Goal: Check status: Check status

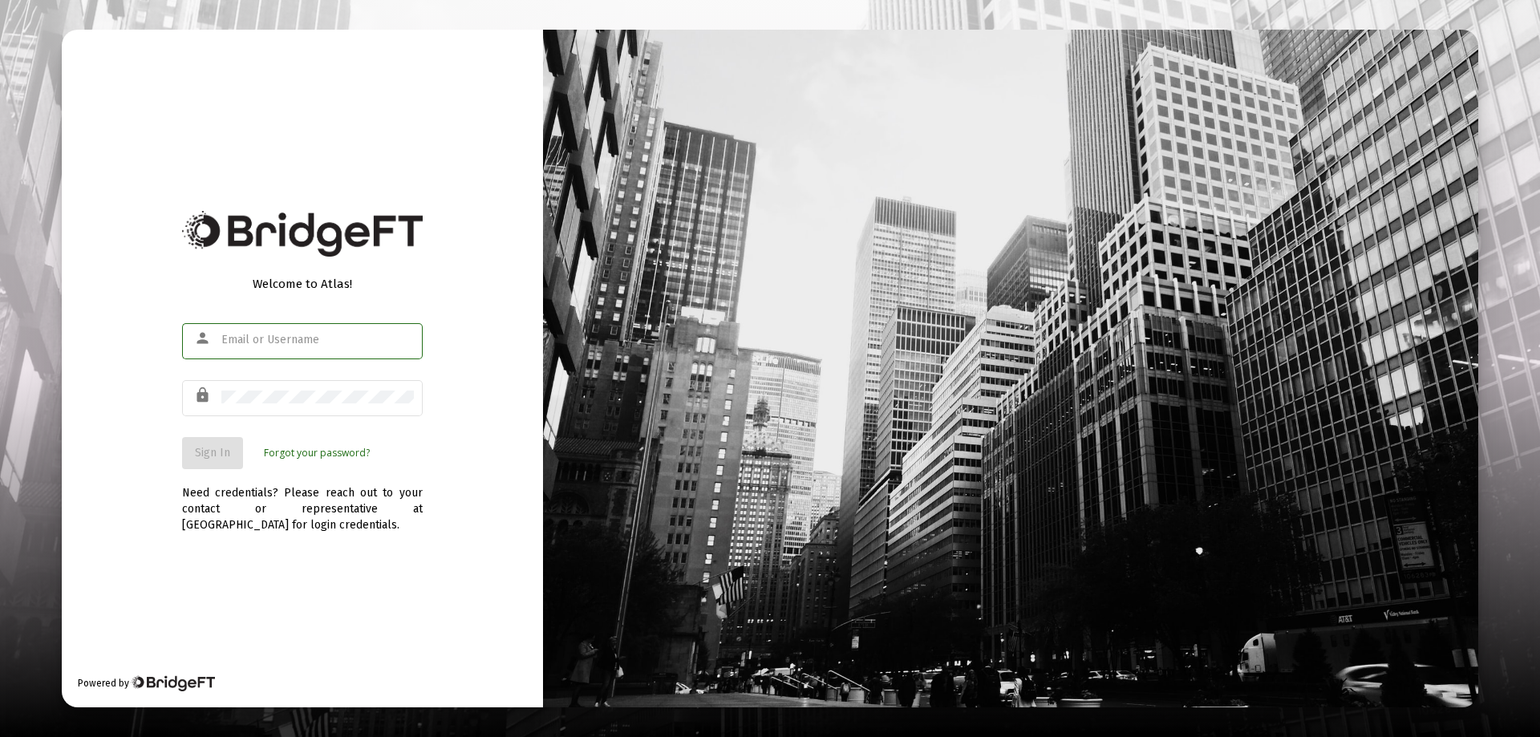
type input "[EMAIL_ADDRESS][DOMAIN_NAME]"
click at [216, 447] on span "Sign In" at bounding box center [212, 453] width 35 height 14
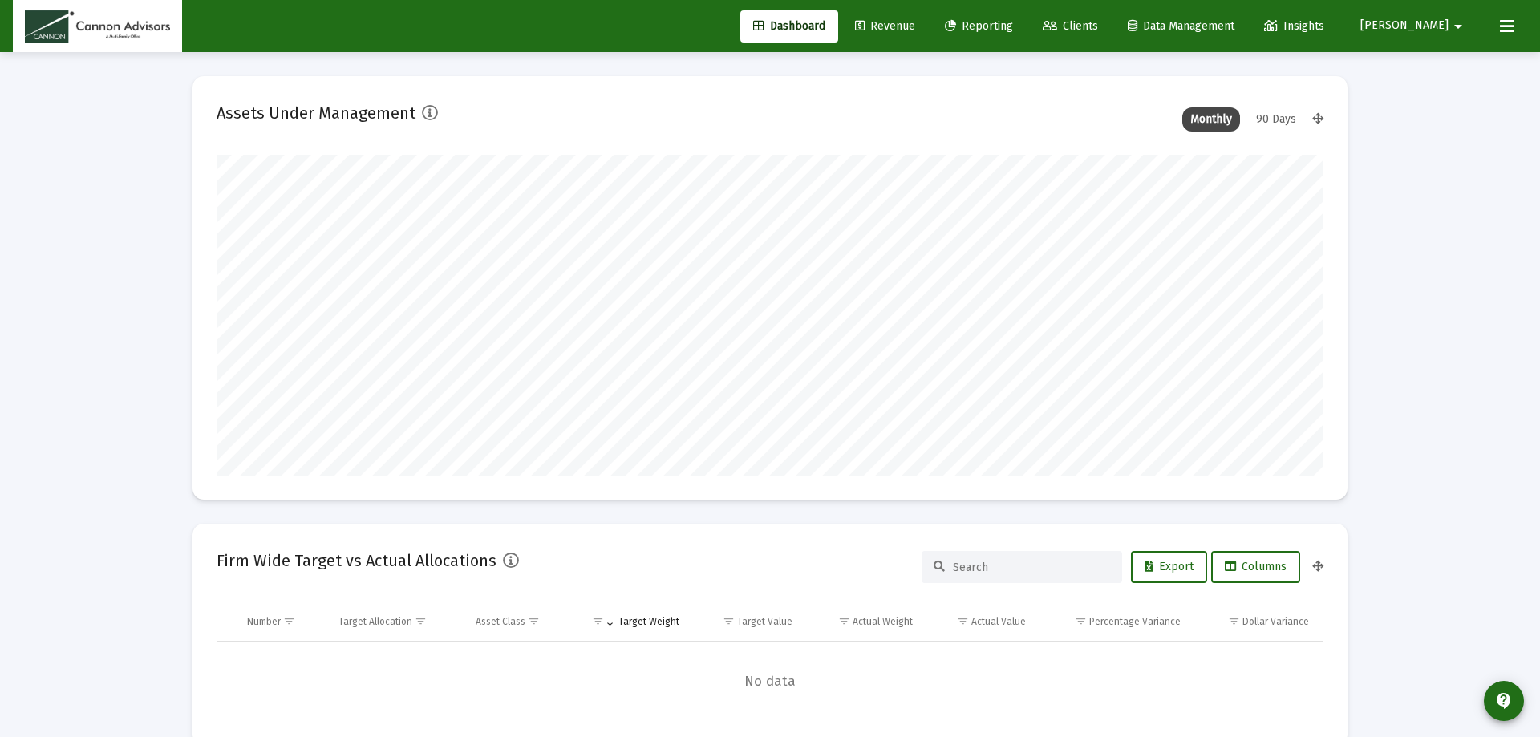
type input "[DATE]"
click at [903, 19] on span "Revenue" at bounding box center [873, 26] width 60 height 14
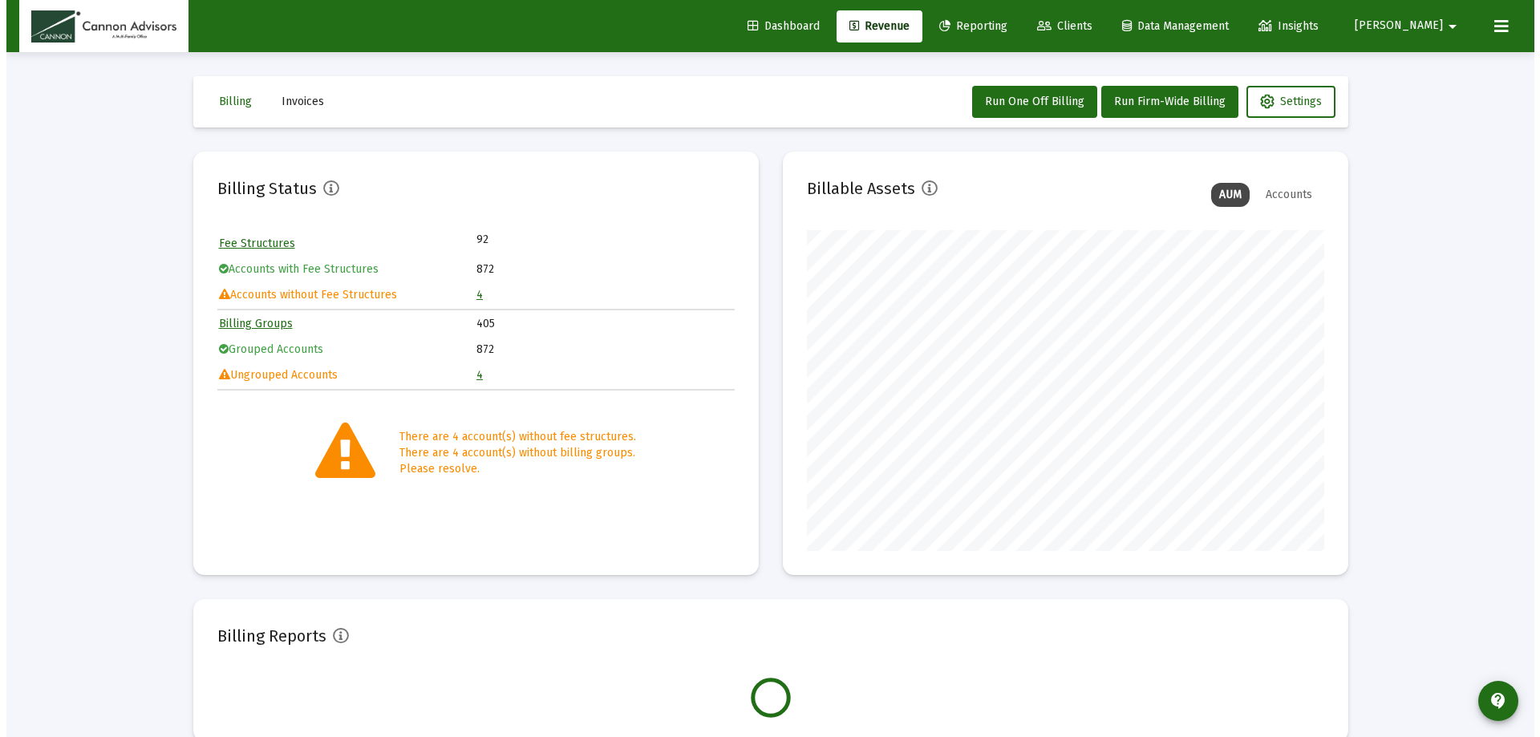
scroll to position [321, 517]
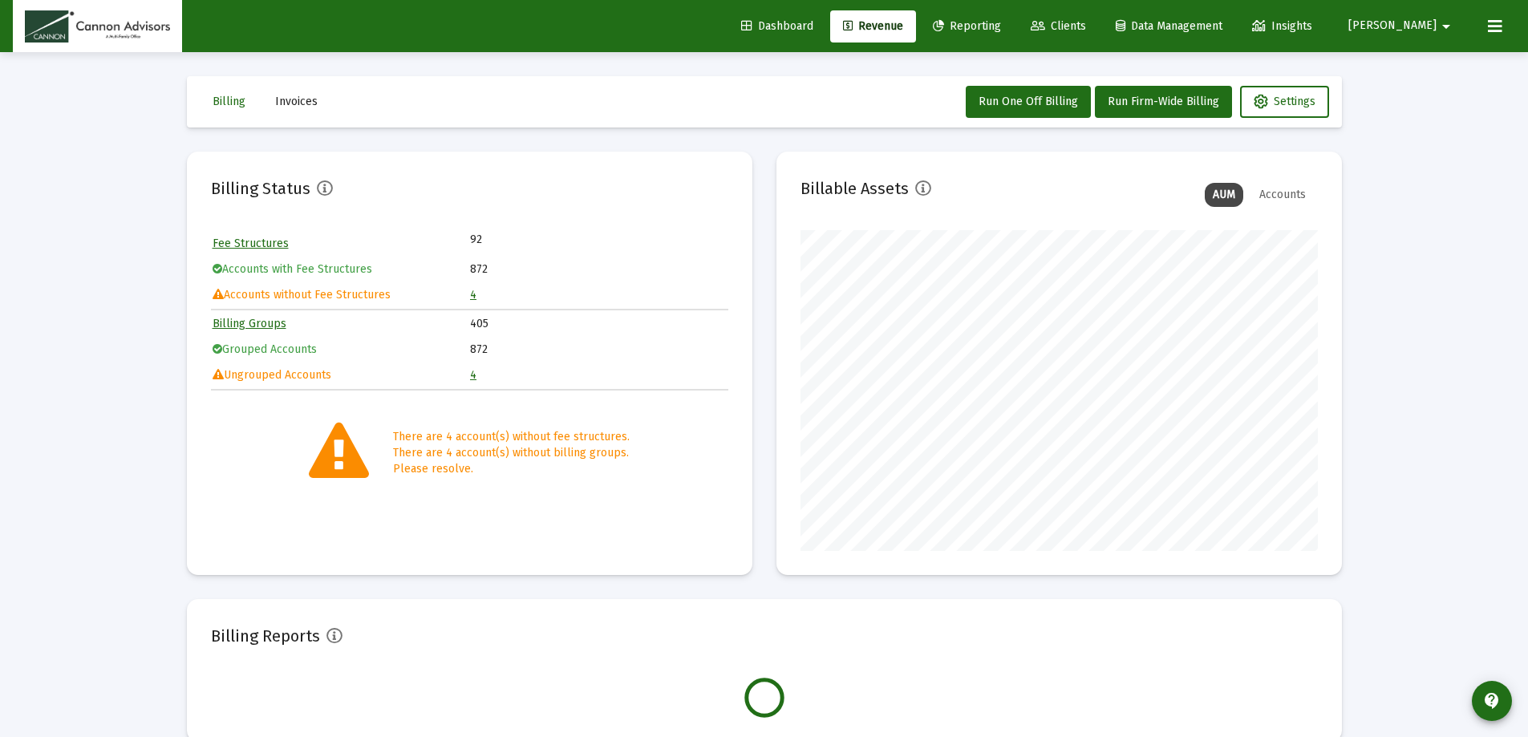
click at [470, 290] on link "4" at bounding box center [473, 295] width 6 height 14
